Goal: Task Accomplishment & Management: Complete application form

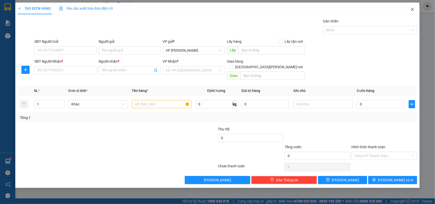
click at [413, 7] on icon "close" at bounding box center [412, 9] width 4 height 4
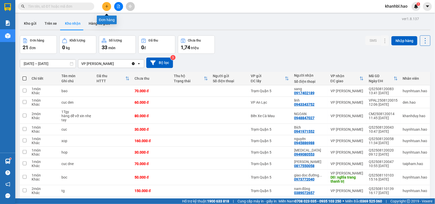
click at [106, 7] on icon "plus" at bounding box center [107, 7] width 4 height 4
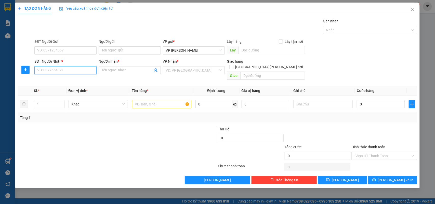
click at [73, 70] on input "SĐT Người Nhận *" at bounding box center [65, 70] width 62 height 8
type input "0915554943"
click at [127, 71] on input "Người nhận *" at bounding box center [127, 71] width 51 height 6
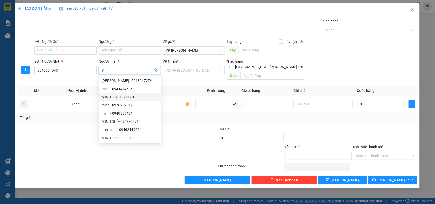
type input "Ý"
click at [179, 71] on input "search" at bounding box center [192, 70] width 52 height 8
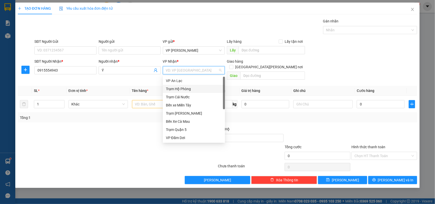
click at [183, 89] on div "Trạm Hộ Phòng" at bounding box center [194, 89] width 56 height 6
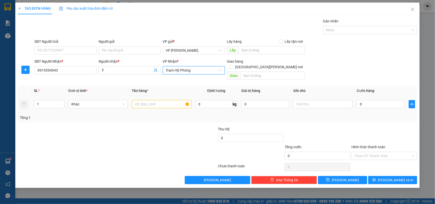
click at [152, 103] on div at bounding box center [161, 104] width 59 height 10
click at [152, 102] on input "text" at bounding box center [161, 104] width 59 height 8
type input "HOP"
click at [388, 100] on input "0" at bounding box center [381, 104] width 48 height 8
type input "003"
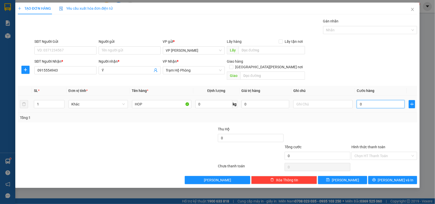
type input "3"
type input "0.030"
type input "30"
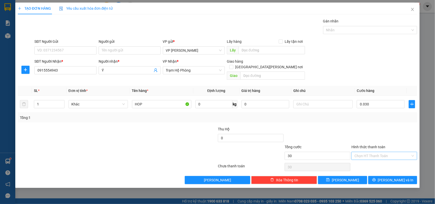
click at [367, 152] on input "Hình thức thanh toán" at bounding box center [382, 156] width 56 height 8
type input "30.000"
drag, startPoint x: 370, startPoint y: 160, endPoint x: 380, endPoint y: 171, distance: 14.5
click at [370, 161] on div "Tại văn phòng" at bounding box center [385, 161] width 60 height 6
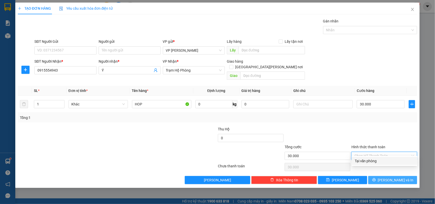
type input "0"
click at [383, 176] on button "[PERSON_NAME] và In" at bounding box center [392, 180] width 49 height 8
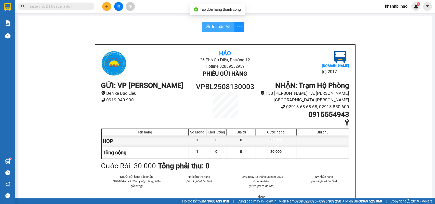
click at [221, 24] on span "In mẫu A5" at bounding box center [221, 26] width 18 height 6
